Goal: Task Accomplishment & Management: Manage account settings

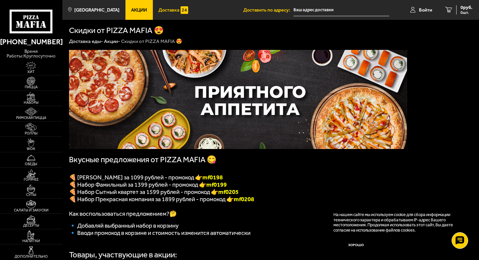
click at [163, 11] on span "Доставка" at bounding box center [169, 10] width 21 height 5
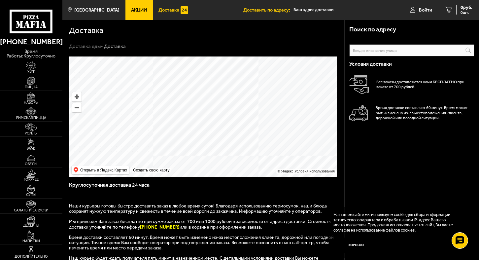
drag, startPoint x: 212, startPoint y: 97, endPoint x: 206, endPoint y: 126, distance: 29.0
click at [206, 126] on ymaps at bounding box center [203, 116] width 268 height 120
drag, startPoint x: 183, startPoint y: 105, endPoint x: 182, endPoint y: 85, distance: 20.2
click at [182, 85] on ymaps at bounding box center [203, 116] width 268 height 120
drag, startPoint x: 168, startPoint y: 139, endPoint x: 227, endPoint y: 81, distance: 82.7
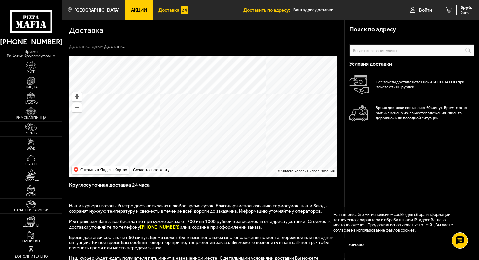
click at [226, 82] on ymaps at bounding box center [203, 116] width 268 height 120
drag, startPoint x: 214, startPoint y: 95, endPoint x: 215, endPoint y: 170, distance: 74.3
click at [215, 170] on ymaps at bounding box center [203, 116] width 268 height 120
drag, startPoint x: 184, startPoint y: 105, endPoint x: 197, endPoint y: 89, distance: 20.9
click at [197, 89] on ymaps at bounding box center [203, 116] width 268 height 120
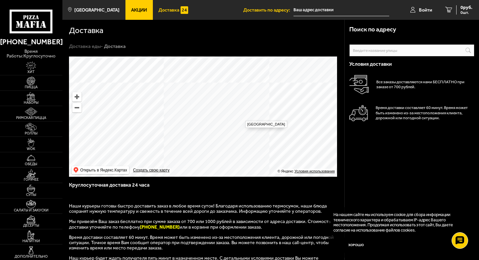
drag, startPoint x: 241, startPoint y: 117, endPoint x: 170, endPoint y: 77, distance: 81.0
click at [169, 57] on ymaps at bounding box center [203, 116] width 268 height 120
drag, startPoint x: 211, startPoint y: 102, endPoint x: 204, endPoint y: 114, distance: 13.6
click at [204, 114] on ymaps at bounding box center [203, 116] width 268 height 120
click at [207, 94] on ymaps at bounding box center [203, 116] width 268 height 120
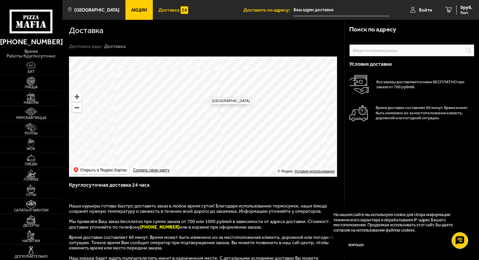
type input "Россия, Санкт-Петербург, проспект Ветеранов, 179"
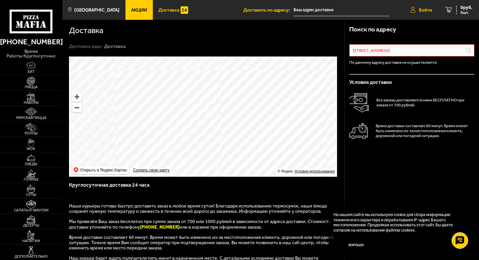
click at [422, 13] on link "Войти" at bounding box center [421, 10] width 35 height 20
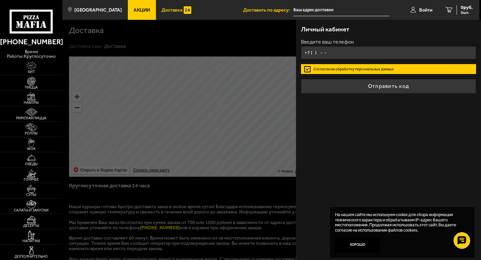
click at [366, 47] on input "+7 ( ) - -" at bounding box center [388, 52] width 175 height 13
type input "+7 (911) 287-25-09"
click at [301, 79] on button "Отправить код" at bounding box center [388, 86] width 175 height 15
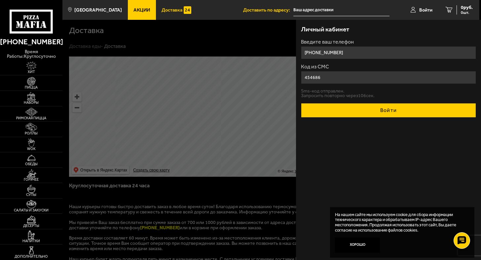
type input "454686"
click at [361, 113] on button "Войти" at bounding box center [388, 110] width 175 height 15
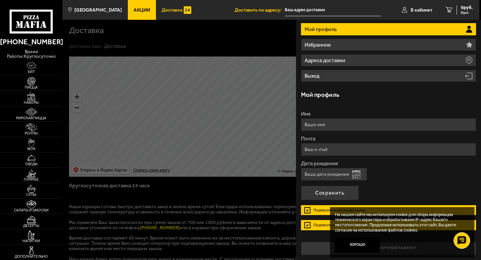
scroll to position [54, 0]
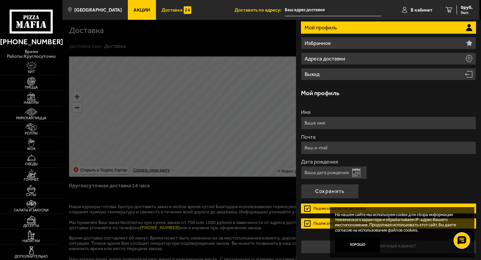
click at [354, 117] on input "Имя" at bounding box center [388, 123] width 175 height 13
type input "Иван"
click at [319, 193] on button "Сохранить" at bounding box center [330, 191] width 58 height 15
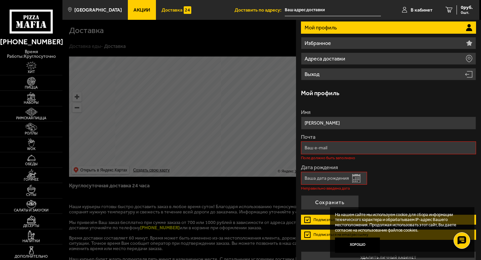
click at [333, 152] on input "Почта" at bounding box center [388, 147] width 175 height 13
type input "revenge207@yandex.ru"
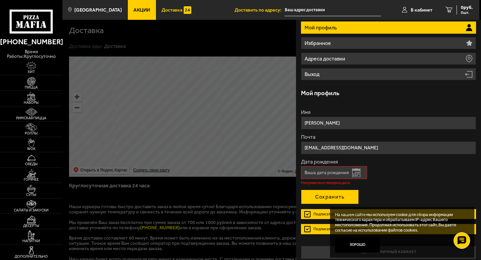
click at [317, 199] on button "Сохранить" at bounding box center [330, 197] width 58 height 15
click at [321, 173] on input "Дата рождения" at bounding box center [334, 172] width 66 height 13
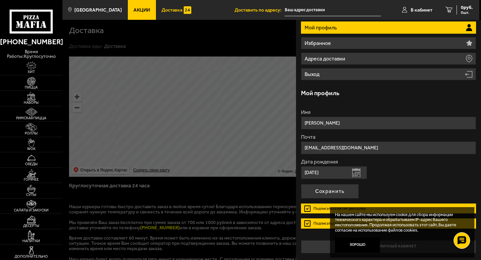
type input "25.02.1992"
click at [306, 207] on label "Подписаться на смс рассылку" at bounding box center [388, 208] width 175 height 10
click at [0, 0] on input "Подписаться на смс рассылку" at bounding box center [0, 0] width 0 height 0
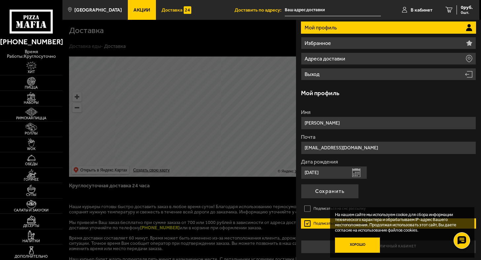
click at [360, 244] on button "Хорошо" at bounding box center [357, 245] width 45 height 15
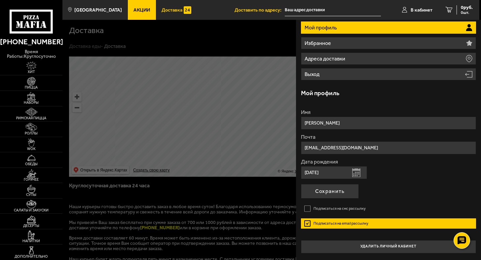
click at [302, 221] on label "Подписаться на email рассылку" at bounding box center [388, 223] width 175 height 10
click at [0, 0] on input "Подписаться на email рассылку" at bounding box center [0, 0] width 0 height 0
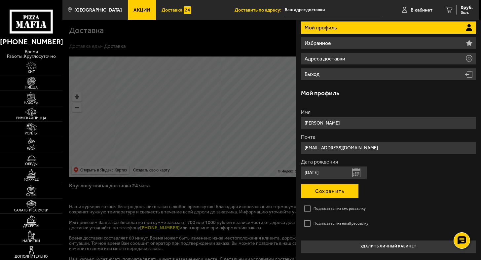
click at [329, 195] on button "Сохранить" at bounding box center [330, 191] width 58 height 15
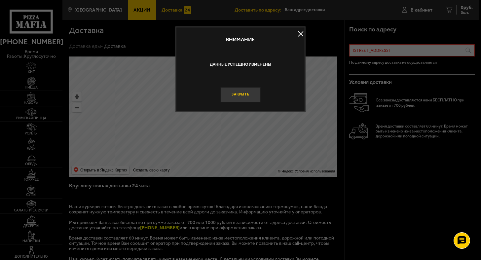
click at [235, 93] on button "Закрыть" at bounding box center [240, 94] width 40 height 15
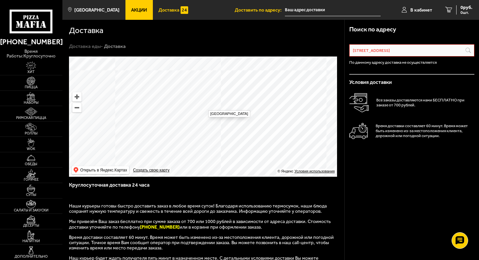
click at [206, 108] on ymaps at bounding box center [203, 116] width 268 height 120
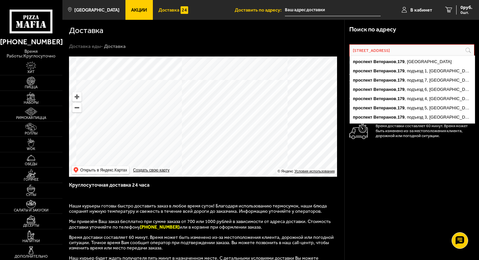
click at [0, 0] on input "Россия, Санкт-Петербург, проспект Ветеранов, 179" at bounding box center [0, 0] width 0 height 0
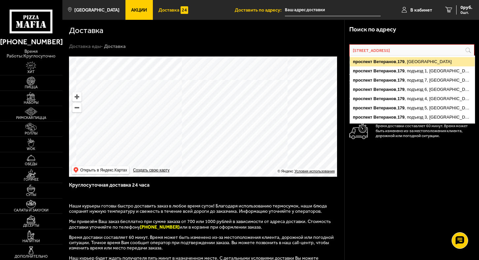
click at [420, 62] on ymaps "проспект Ветеранов , 179 , Санкт-Петербург" at bounding box center [412, 61] width 125 height 9
type input "проспект Ветеранов, 179"
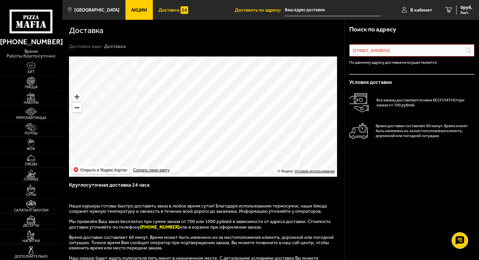
click at [212, 105] on ymaps at bounding box center [203, 116] width 268 height 120
click at [214, 103] on ymaps at bounding box center [203, 116] width 268 height 120
click at [212, 92] on ymaps at bounding box center [203, 116] width 268 height 120
click at [213, 88] on ymaps at bounding box center [203, 116] width 268 height 120
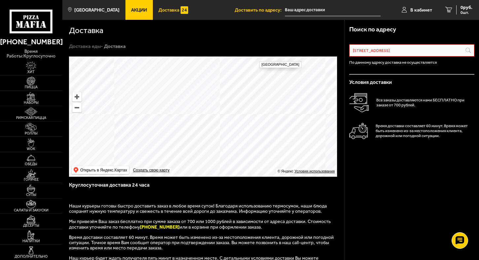
click at [317, 12] on input "text" at bounding box center [333, 10] width 96 height 12
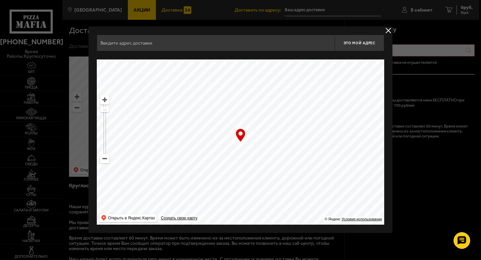
click at [107, 159] on ymaps at bounding box center [104, 158] width 9 height 9
drag, startPoint x: 238, startPoint y: 145, endPoint x: 328, endPoint y: 41, distance: 138.2
click at [328, 41] on div "Это мой адрес Найдите адрес перетащив карту … © Яндекс Условия использования От…" at bounding box center [240, 130] width 287 height 190
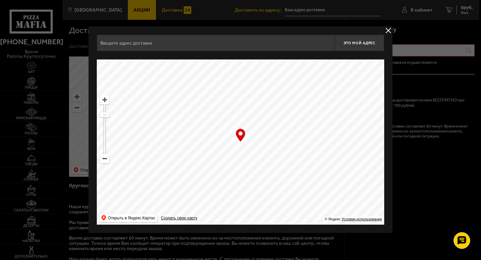
drag, startPoint x: 226, startPoint y: 197, endPoint x: 276, endPoint y: 93, distance: 115.4
click at [275, 93] on ymaps at bounding box center [240, 141] width 287 height 165
drag, startPoint x: 241, startPoint y: 167, endPoint x: 269, endPoint y: 69, distance: 101.7
click at [269, 75] on ymaps at bounding box center [240, 141] width 287 height 165
drag, startPoint x: 223, startPoint y: 134, endPoint x: 357, endPoint y: 74, distance: 147.3
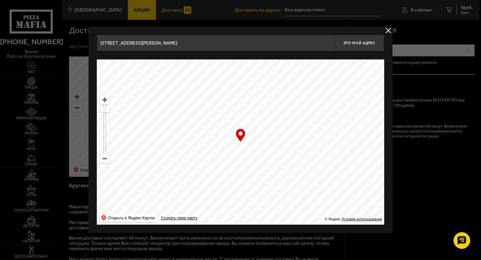
click at [357, 74] on ymaps at bounding box center [240, 141] width 287 height 165
drag, startPoint x: 249, startPoint y: 162, endPoint x: 277, endPoint y: 125, distance: 47.0
click at [276, 89] on ymaps at bounding box center [240, 141] width 287 height 165
click at [104, 157] on ymaps at bounding box center [104, 158] width 9 height 9
click at [105, 157] on ymaps at bounding box center [104, 158] width 9 height 9
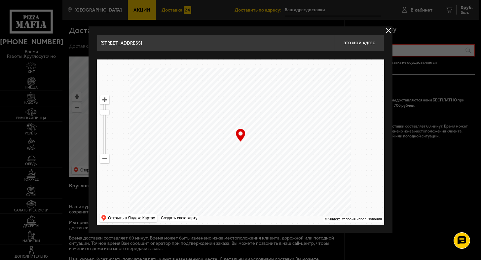
click at [105, 157] on ymaps at bounding box center [104, 158] width 9 height 9
drag, startPoint x: 266, startPoint y: 164, endPoint x: 285, endPoint y: 90, distance: 76.8
click at [270, 100] on ymaps at bounding box center [240, 141] width 287 height 165
drag, startPoint x: 265, startPoint y: 170, endPoint x: 313, endPoint y: 118, distance: 71.1
click at [320, 116] on ymaps at bounding box center [240, 141] width 287 height 165
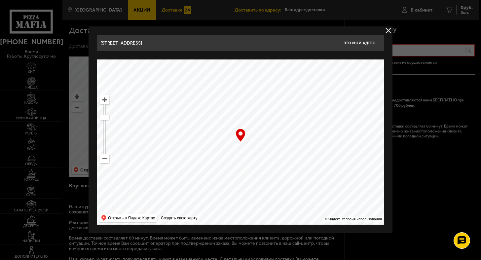
drag, startPoint x: 249, startPoint y: 131, endPoint x: 328, endPoint y: 161, distance: 84.8
click at [326, 161] on ymaps at bounding box center [240, 141] width 287 height 165
drag, startPoint x: 243, startPoint y: 162, endPoint x: 196, endPoint y: 108, distance: 71.6
click at [196, 108] on ymaps at bounding box center [240, 141] width 287 height 165
click at [102, 103] on ymaps at bounding box center [104, 99] width 9 height 9
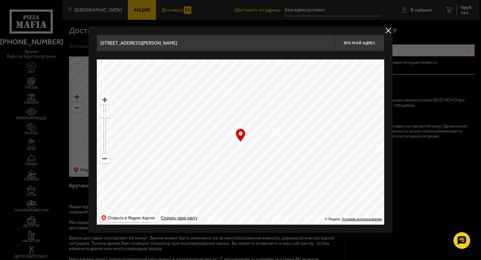
click at [102, 100] on ymaps at bounding box center [104, 99] width 9 height 9
drag, startPoint x: 331, startPoint y: 118, endPoint x: 392, endPoint y: 200, distance: 102.2
click at [392, 200] on div "улица Владимира Пчелинцева, 6к2 Это мой адрес Найдите адрес перетащив карту … ©…" at bounding box center [241, 129] width 304 height 206
click at [106, 102] on ymaps at bounding box center [104, 99] width 9 height 9
drag, startPoint x: 351, startPoint y: 166, endPoint x: 319, endPoint y: 145, distance: 38.8
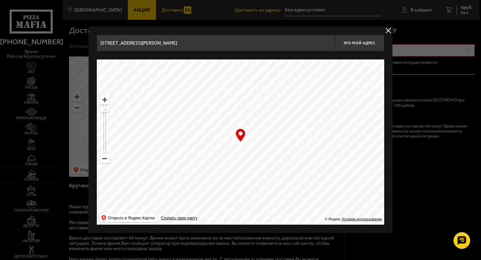
click at [319, 145] on ymaps at bounding box center [240, 141] width 287 height 165
click at [106, 100] on ymaps at bounding box center [104, 99] width 9 height 9
drag, startPoint x: 255, startPoint y: 146, endPoint x: 270, endPoint y: 177, distance: 33.8
click at [270, 177] on ymaps at bounding box center [240, 141] width 287 height 165
type input "проспект Ветеранов, 179"
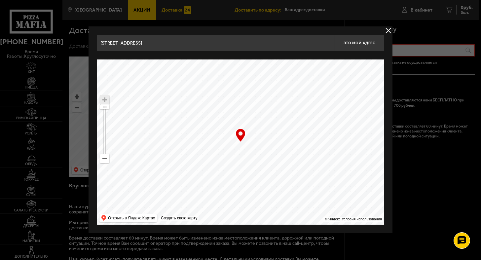
drag, startPoint x: 253, startPoint y: 178, endPoint x: 286, endPoint y: 171, distance: 34.0
click at [286, 171] on ymaps at bounding box center [240, 141] width 287 height 165
click at [354, 49] on button "Это мой адрес" at bounding box center [360, 43] width 50 height 17
type input "проспект Ветеранов, 179"
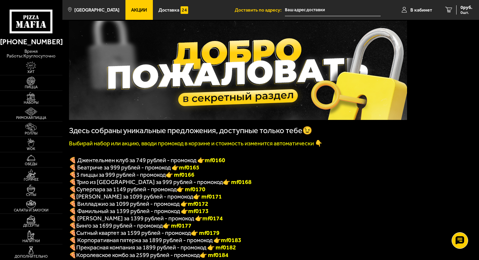
scroll to position [33, 0]
